Goal: Check status: Check status

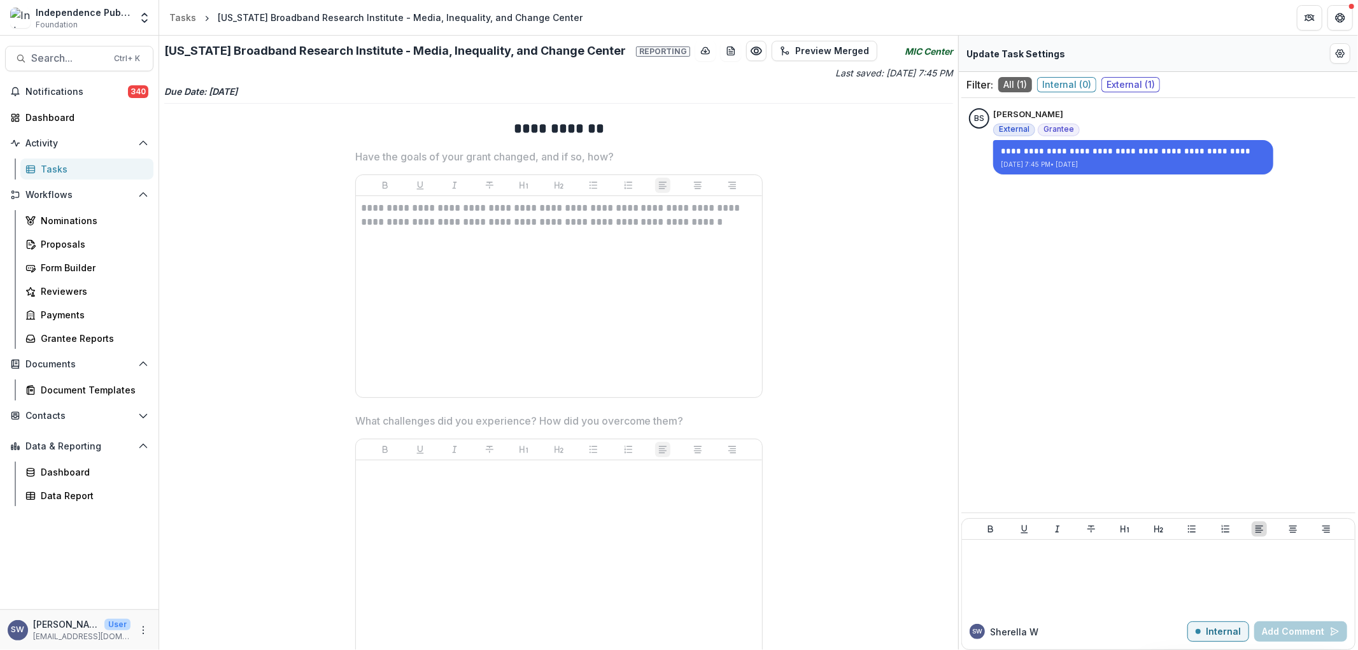
click at [1329, 62] on div "Update Task Settings" at bounding box center [1158, 54] width 399 height 36
click at [1339, 53] on circle "Edit Form Settings" at bounding box center [1340, 53] width 3 height 3
select select "********"
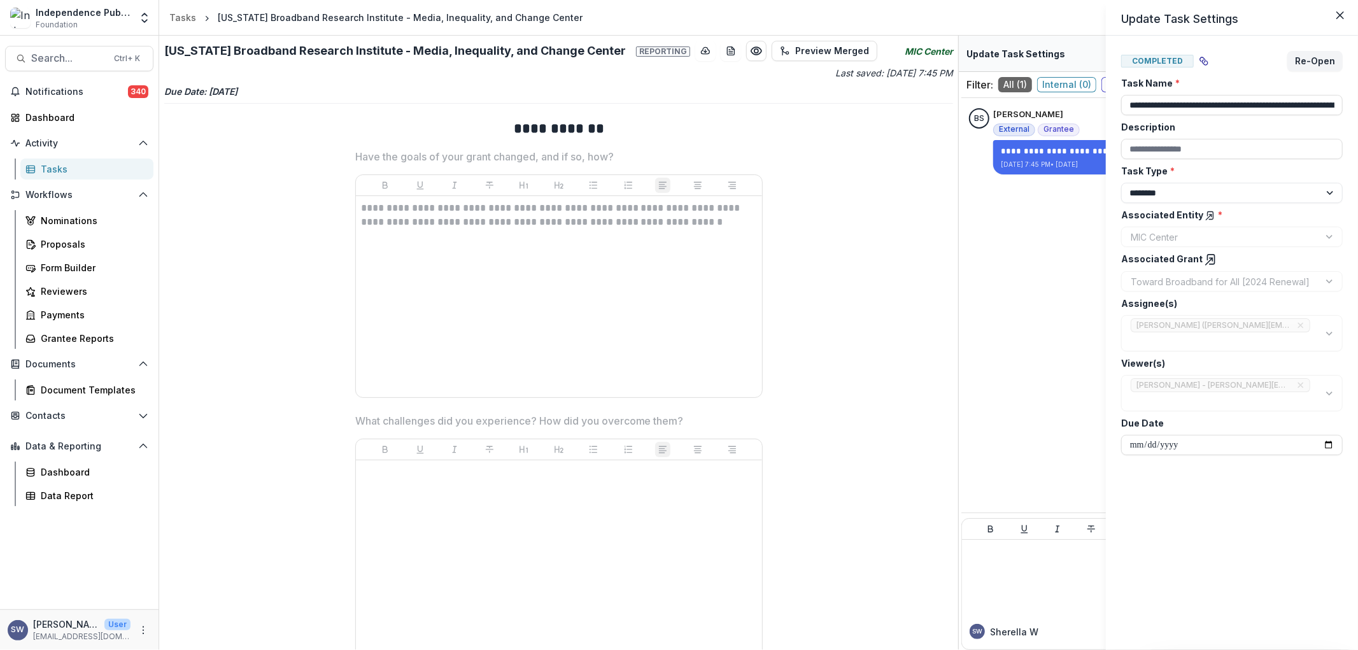
click at [1207, 215] on icon at bounding box center [1211, 216] width 10 height 10
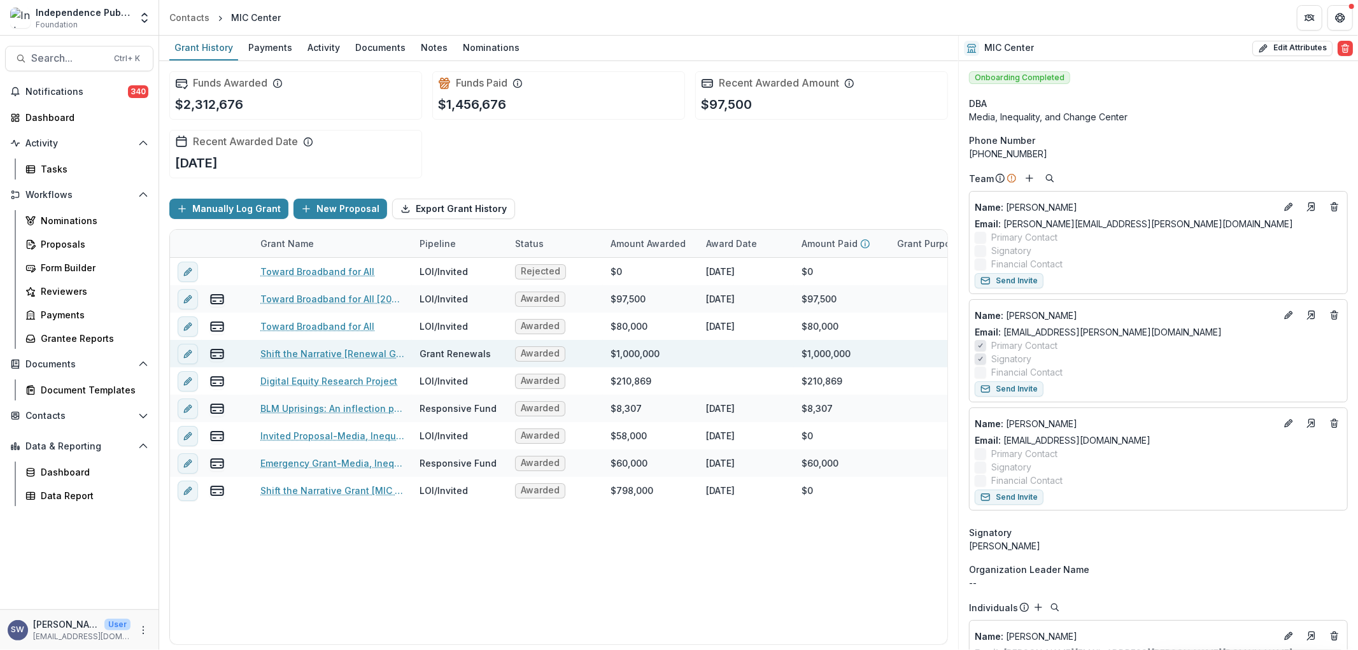
scroll to position [0, 29]
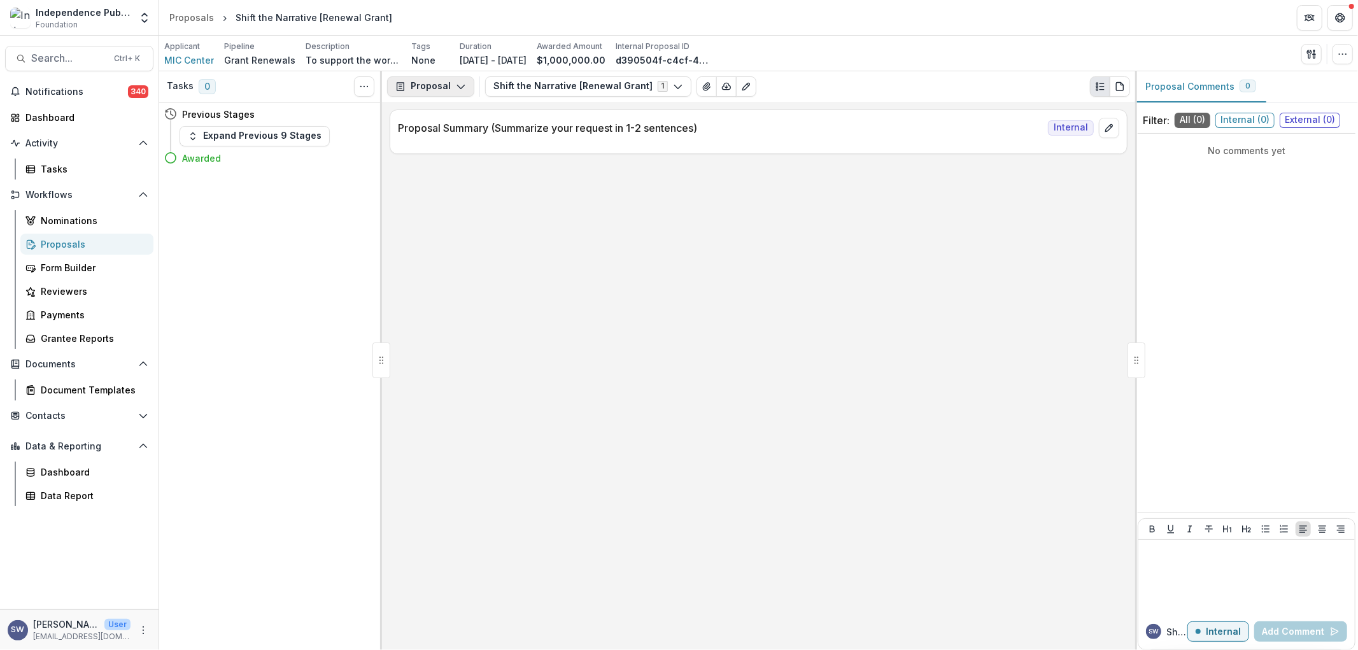
click at [456, 90] on icon "button" at bounding box center [461, 87] width 10 height 10
click at [465, 157] on div "Reports" at bounding box center [471, 156] width 117 height 13
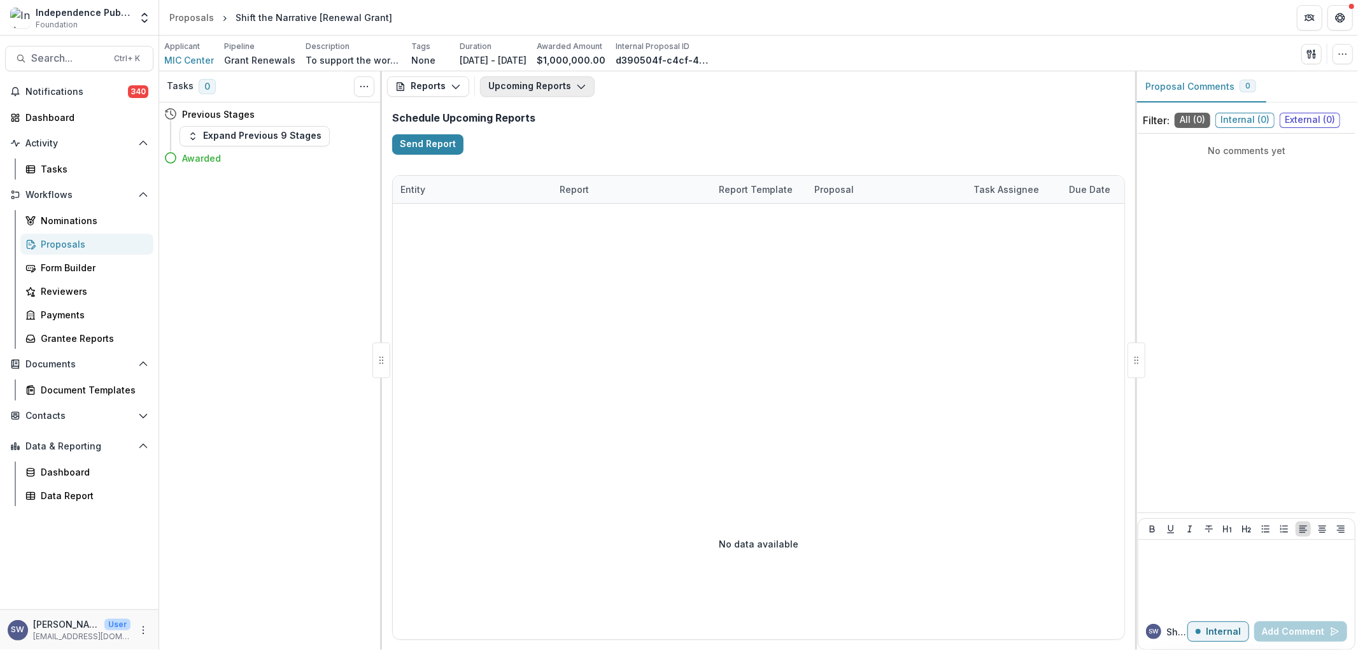
click at [533, 87] on button "Upcoming Reports" at bounding box center [537, 86] width 115 height 20
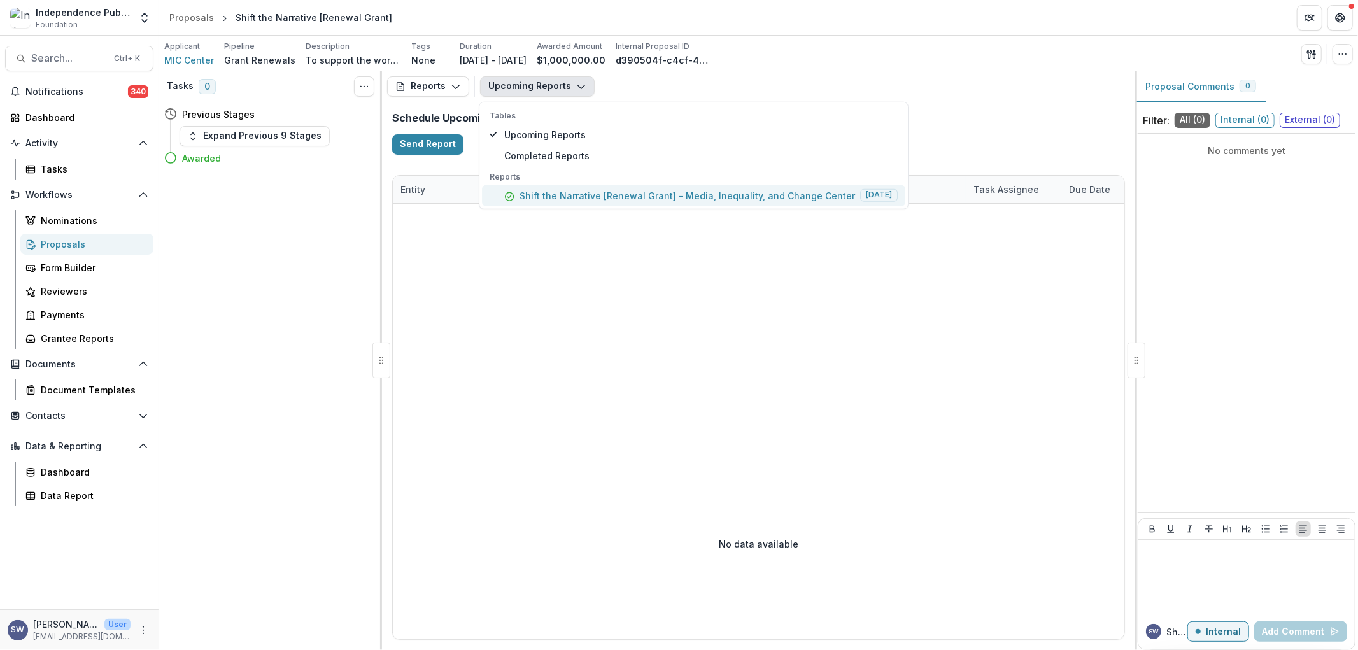
click at [573, 191] on p "Shift the Narrative [Renewal Grant] - Media, Inequality, and Change Center" at bounding box center [688, 195] width 336 height 13
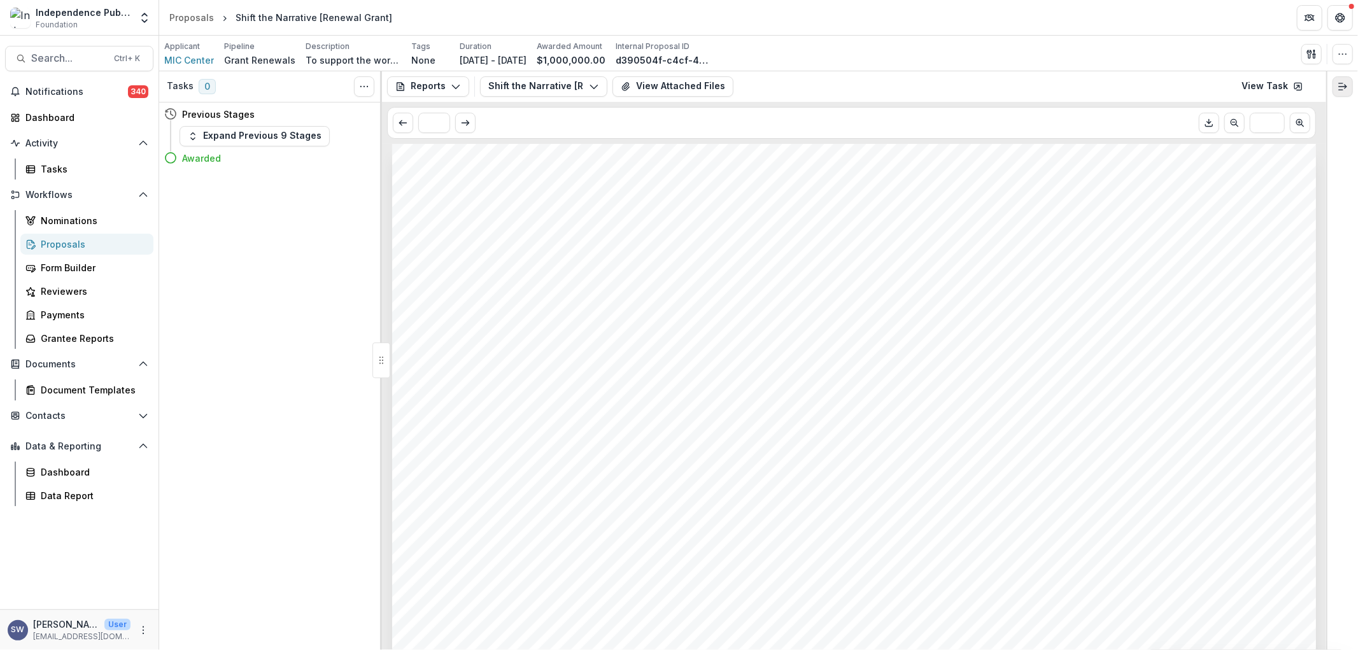
click at [1341, 87] on icon "Expand right" at bounding box center [1343, 87] width 10 height 10
